Goal: Book appointment/travel/reservation

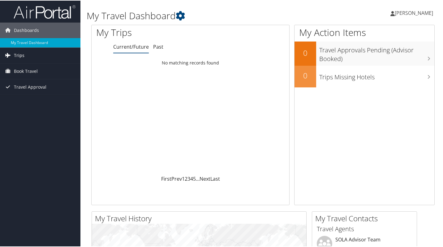
click at [20, 56] on span "Trips" at bounding box center [19, 54] width 11 height 15
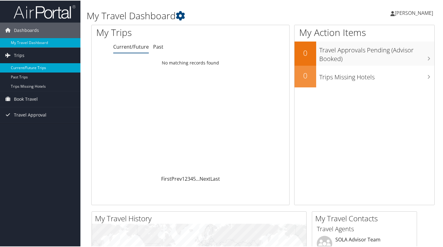
click at [31, 67] on link "Current/Future Trips" at bounding box center [40, 67] width 81 height 9
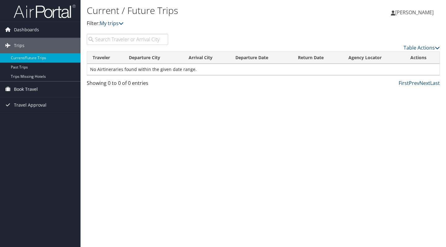
click at [21, 90] on span "Book Travel" at bounding box center [26, 88] width 24 height 15
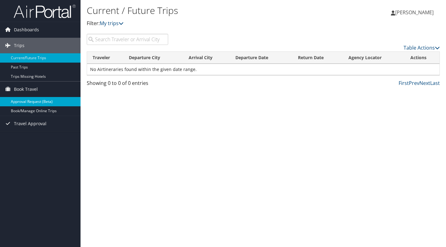
click at [33, 102] on link "Approval Request (Beta)" at bounding box center [40, 101] width 81 height 9
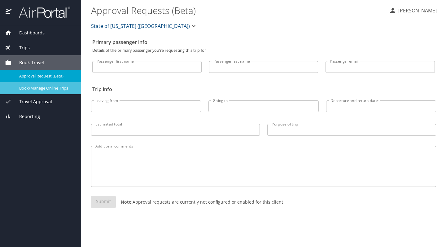
click at [37, 89] on span "Book/Manage Online Trips" at bounding box center [46, 88] width 54 height 6
